Goal: Task Accomplishment & Management: Manage account settings

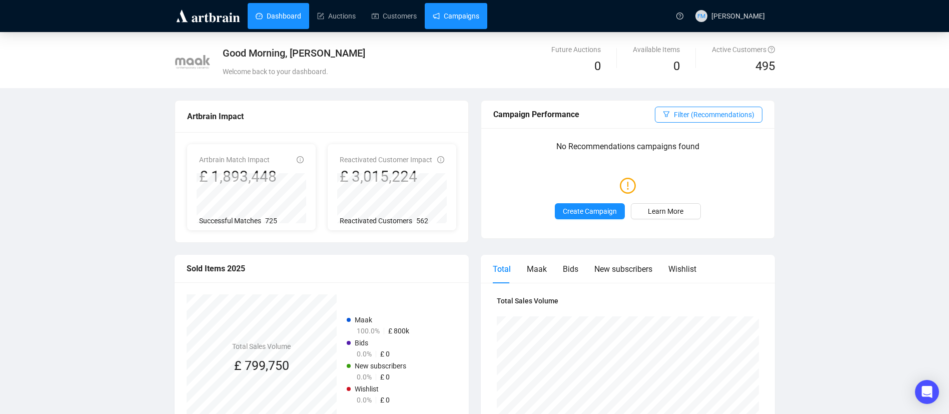
drag, startPoint x: 0, startPoint y: 0, endPoint x: 452, endPoint y: 20, distance: 452.2
click at [452, 20] on link "Campaigns" at bounding box center [456, 16] width 47 height 26
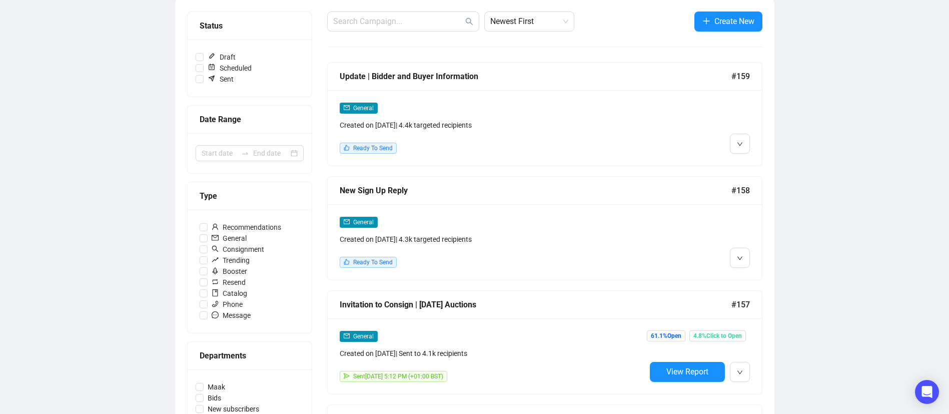
scroll to position [126, 0]
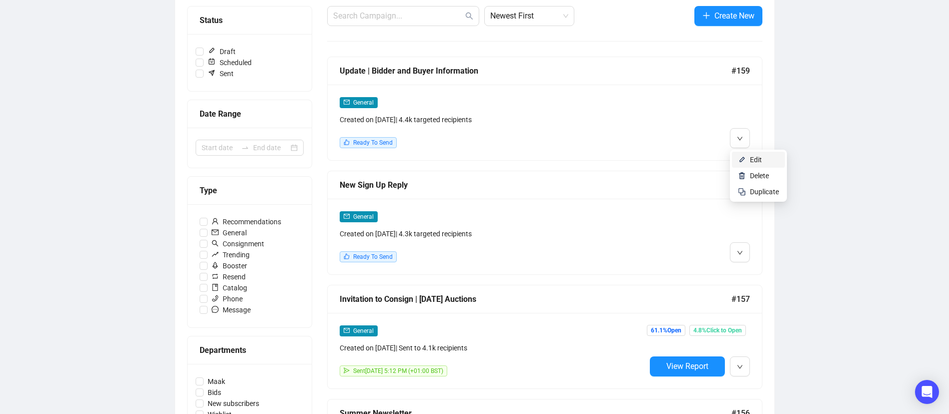
click at [747, 157] on li "Edit" at bounding box center [758, 160] width 53 height 16
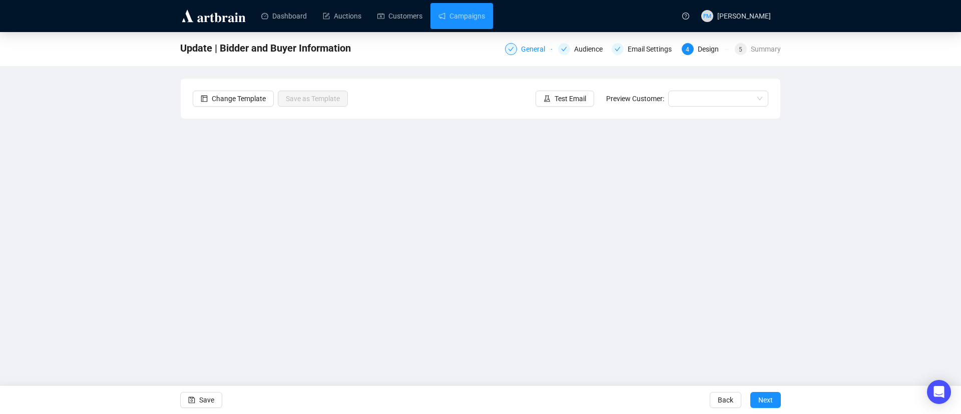
click at [531, 48] on div "General" at bounding box center [536, 49] width 30 height 12
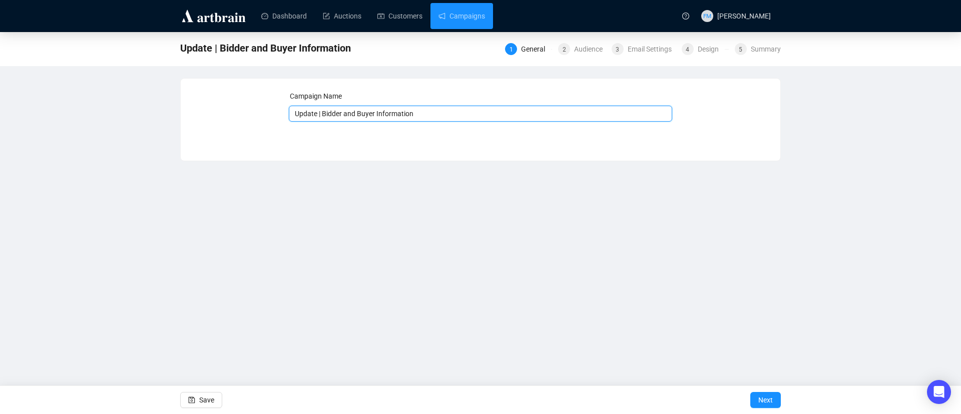
drag, startPoint x: 427, startPoint y: 115, endPoint x: 194, endPoint y: 113, distance: 233.1
click at [194, 113] on div "Campaign Name Update | Bidder and Buyer Information Save Next" at bounding box center [480, 112] width 575 height 43
type input "Maak News | Autumn 2025"
click at [766, 391] on span "Next" at bounding box center [765, 400] width 15 height 28
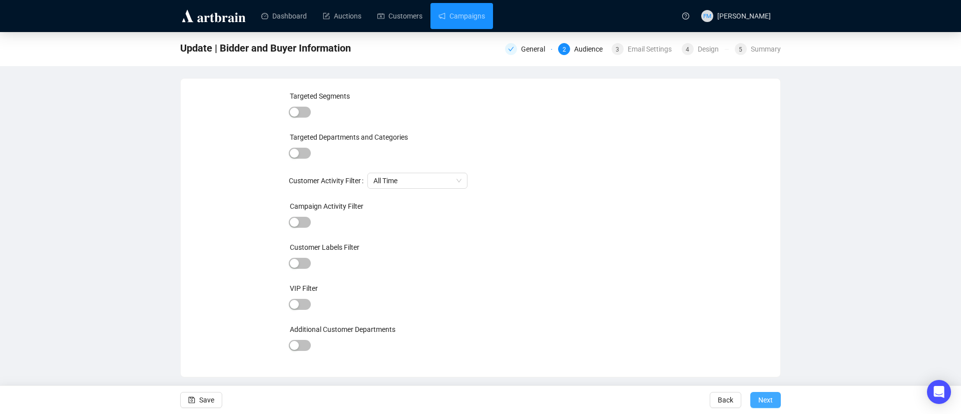
click at [771, 408] on span "Next" at bounding box center [765, 400] width 15 height 28
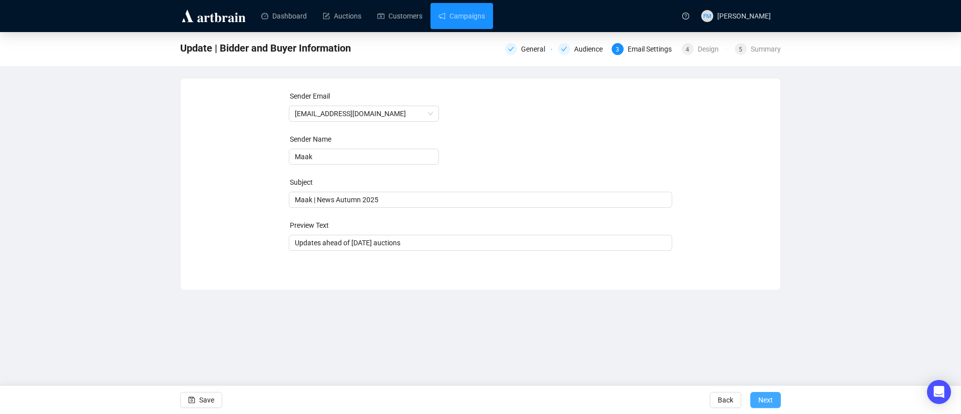
click at [757, 397] on button "Next" at bounding box center [765, 400] width 31 height 16
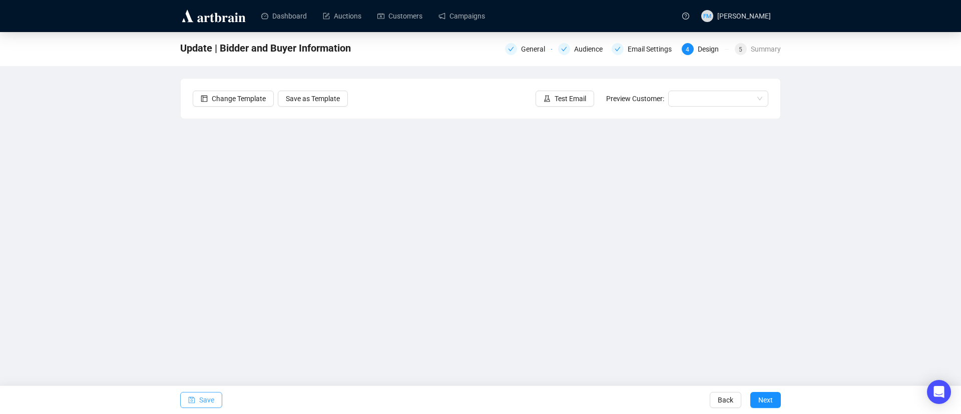
click at [192, 397] on icon "save" at bounding box center [192, 400] width 7 height 7
click at [211, 401] on span "Save" at bounding box center [206, 400] width 15 height 28
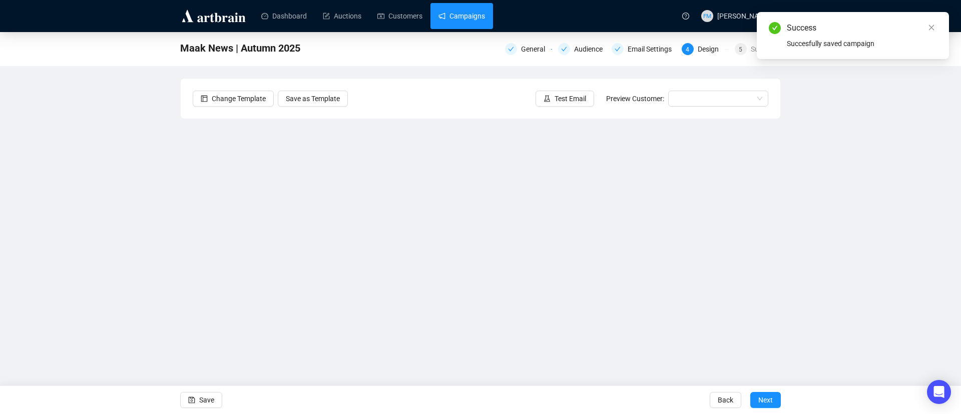
click at [459, 8] on link "Campaigns" at bounding box center [461, 16] width 47 height 26
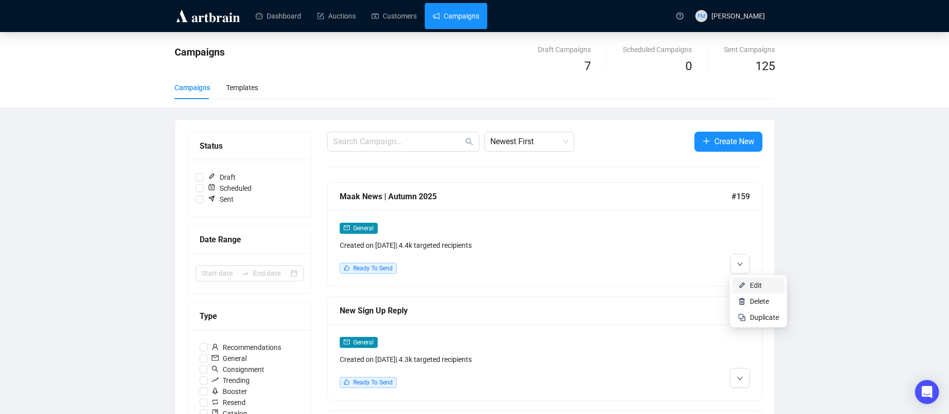
click at [758, 281] on span "Edit" at bounding box center [756, 285] width 12 height 8
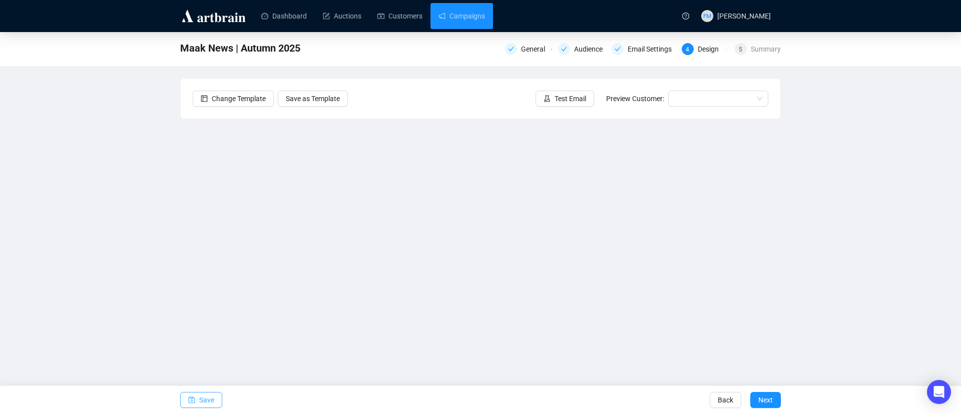
click at [203, 399] on span "Save" at bounding box center [206, 400] width 15 height 28
click at [189, 402] on icon "save" at bounding box center [192, 400] width 7 height 7
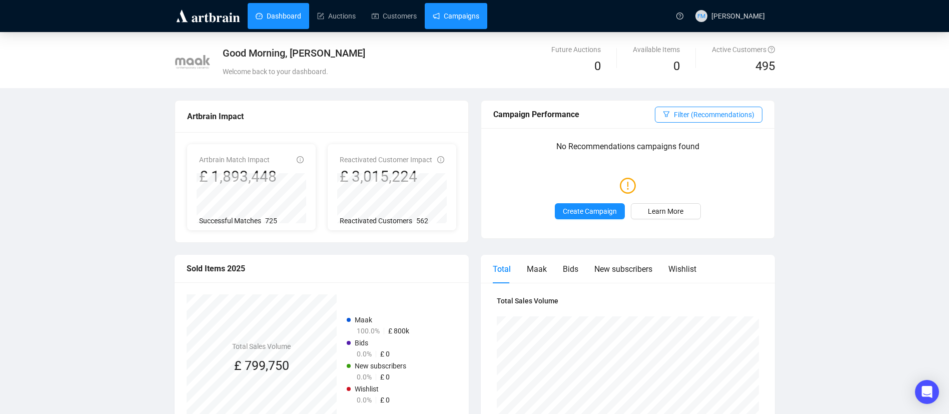
click at [453, 22] on link "Campaigns" at bounding box center [456, 16] width 47 height 26
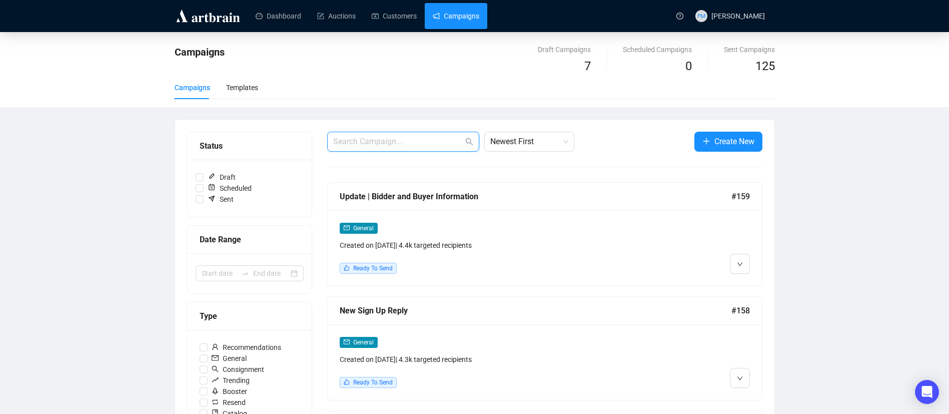
click at [347, 139] on input "text" at bounding box center [398, 142] width 130 height 12
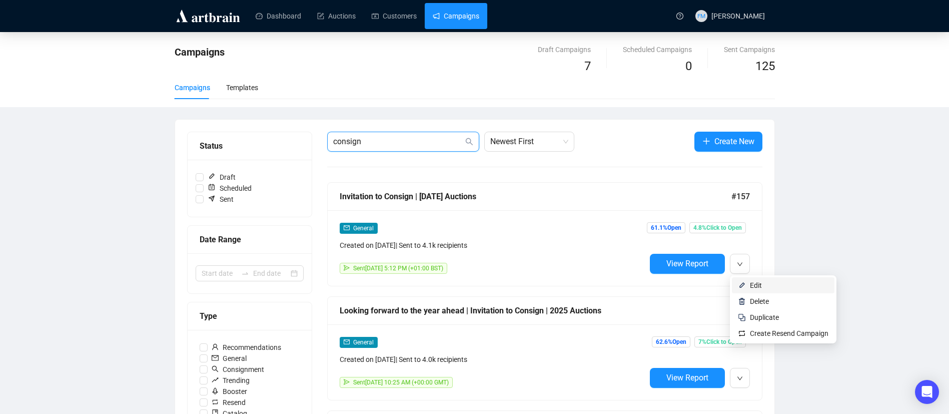
type input "consign"
click at [751, 285] on span "Edit" at bounding box center [756, 285] width 12 height 8
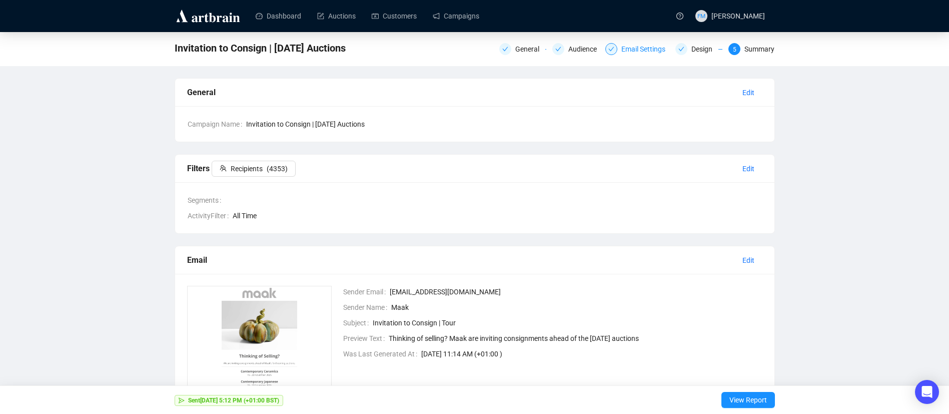
click at [648, 46] on div "Email Settings" at bounding box center [646, 49] width 50 height 12
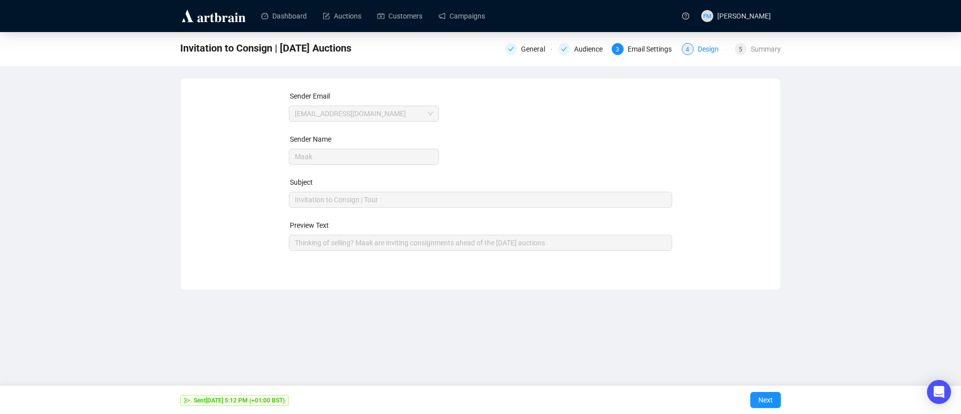
click at [696, 49] on div "4 Design" at bounding box center [704, 49] width 47 height 12
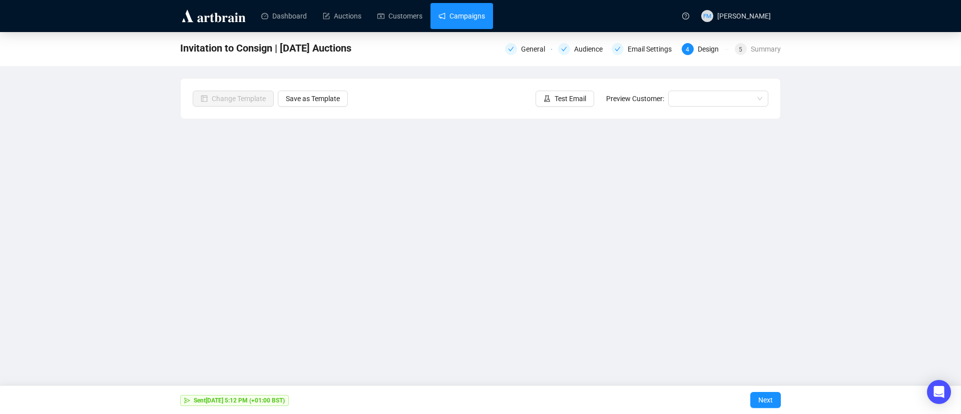
click at [456, 20] on link "Campaigns" at bounding box center [461, 16] width 47 height 26
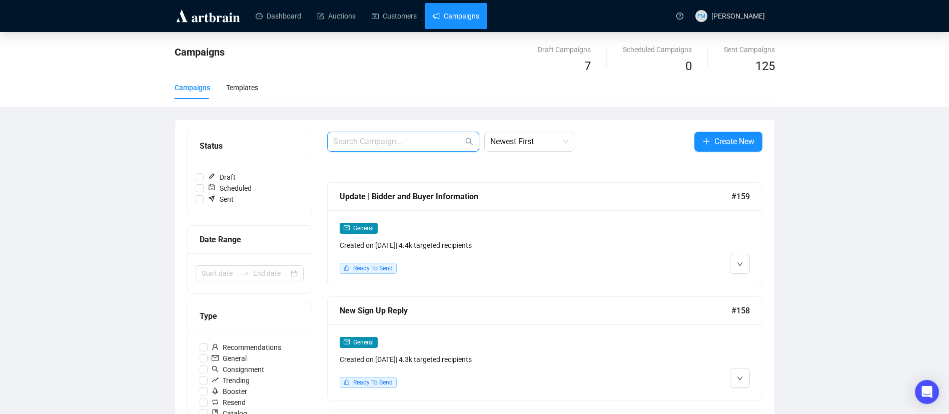
click at [411, 139] on input "text" at bounding box center [398, 142] width 130 height 12
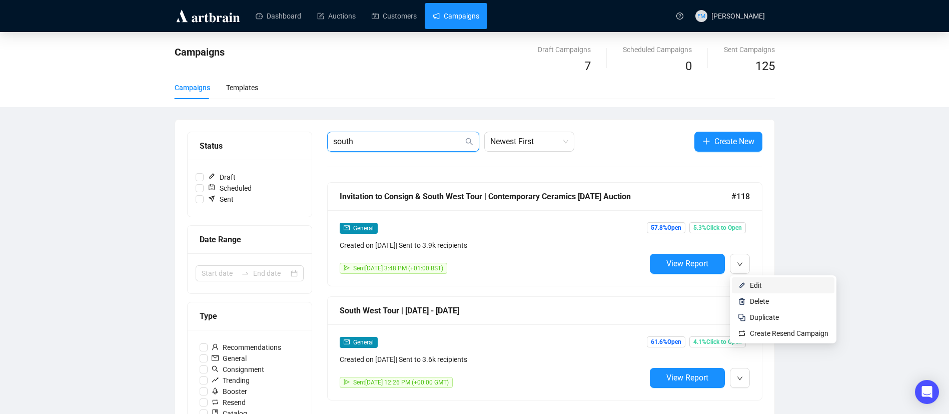
type input "south"
click at [750, 286] on span "Edit" at bounding box center [756, 285] width 12 height 8
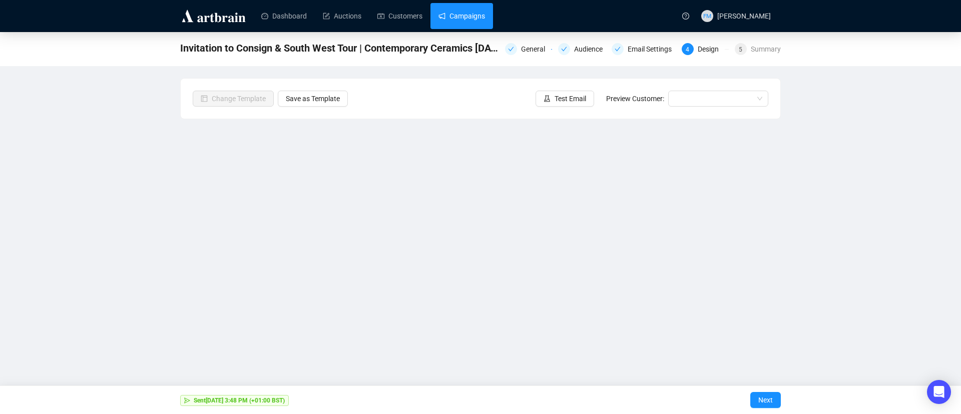
click at [469, 5] on link "Campaigns" at bounding box center [461, 16] width 47 height 26
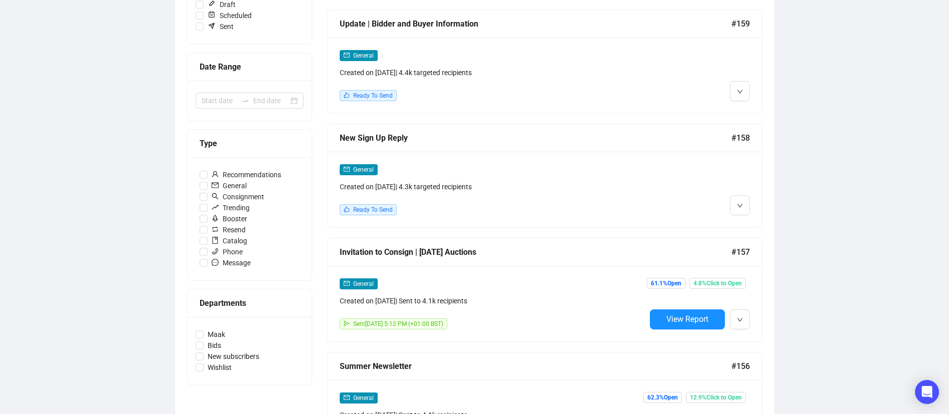
scroll to position [180, 0]
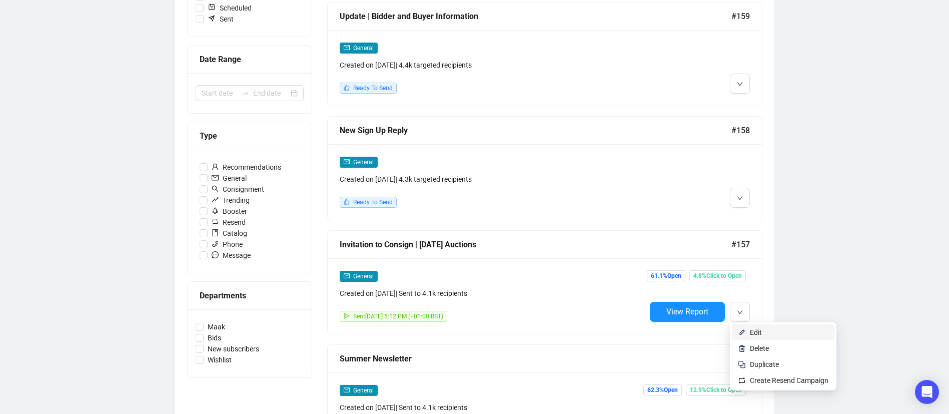
click at [756, 329] on span "Edit" at bounding box center [756, 332] width 12 height 8
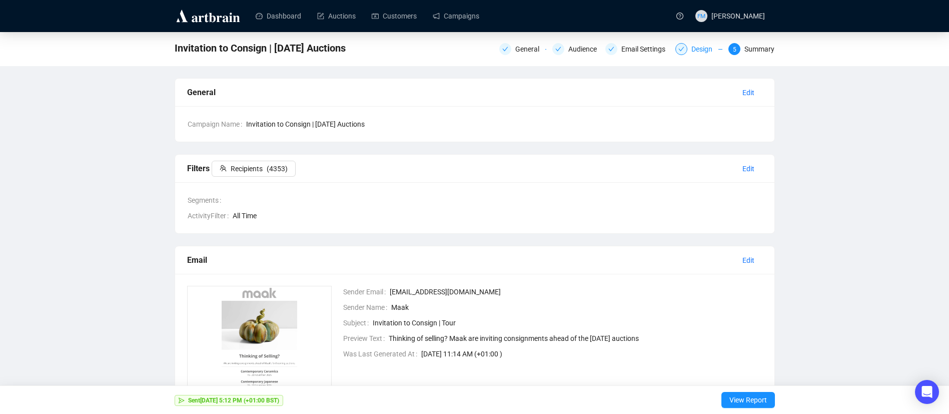
click at [695, 50] on div "Design" at bounding box center [704, 49] width 27 height 12
